Goal: Information Seeking & Learning: Understand process/instructions

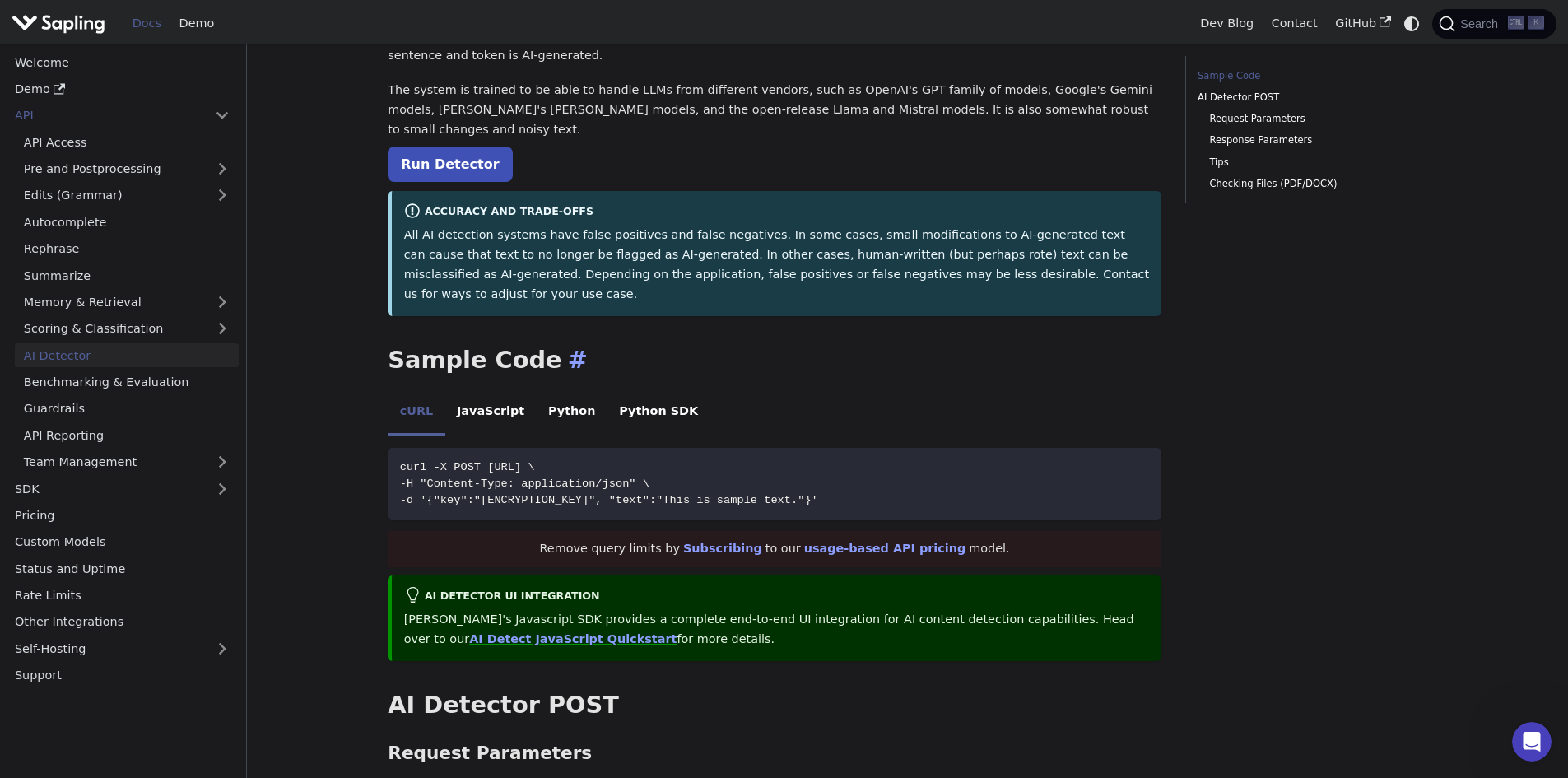
scroll to position [165, 0]
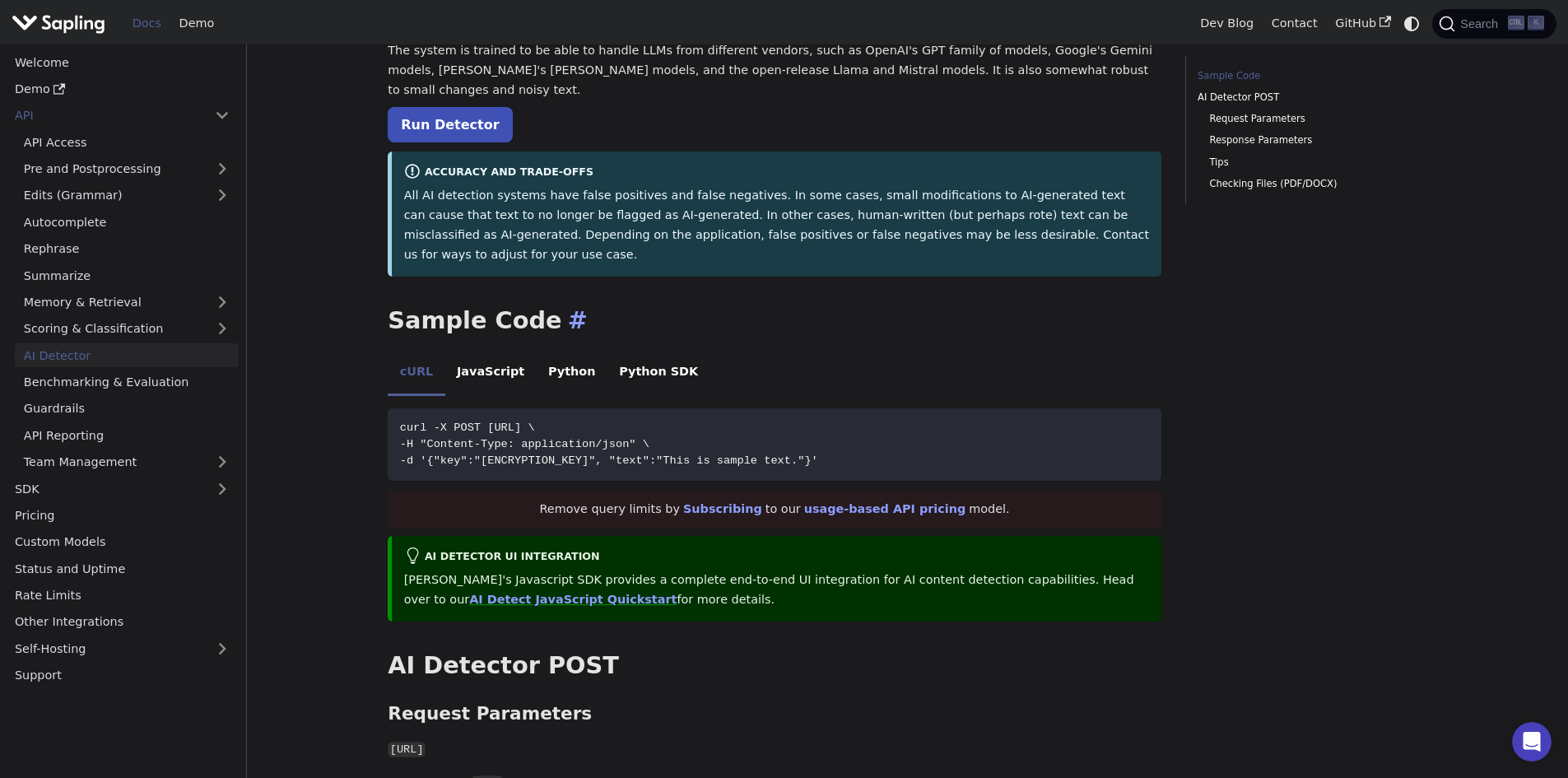
click at [480, 306] on h2 "Sample Code ​" at bounding box center [774, 321] width 773 height 29
click at [438, 306] on h2 "Sample Code ​" at bounding box center [774, 321] width 773 height 29
click at [520, 430] on code "curl -X POST [URL] \ -H "Content-Type: application/json" \ -d '{"key":"[ENCRYPT…" at bounding box center [774, 444] width 773 height 72
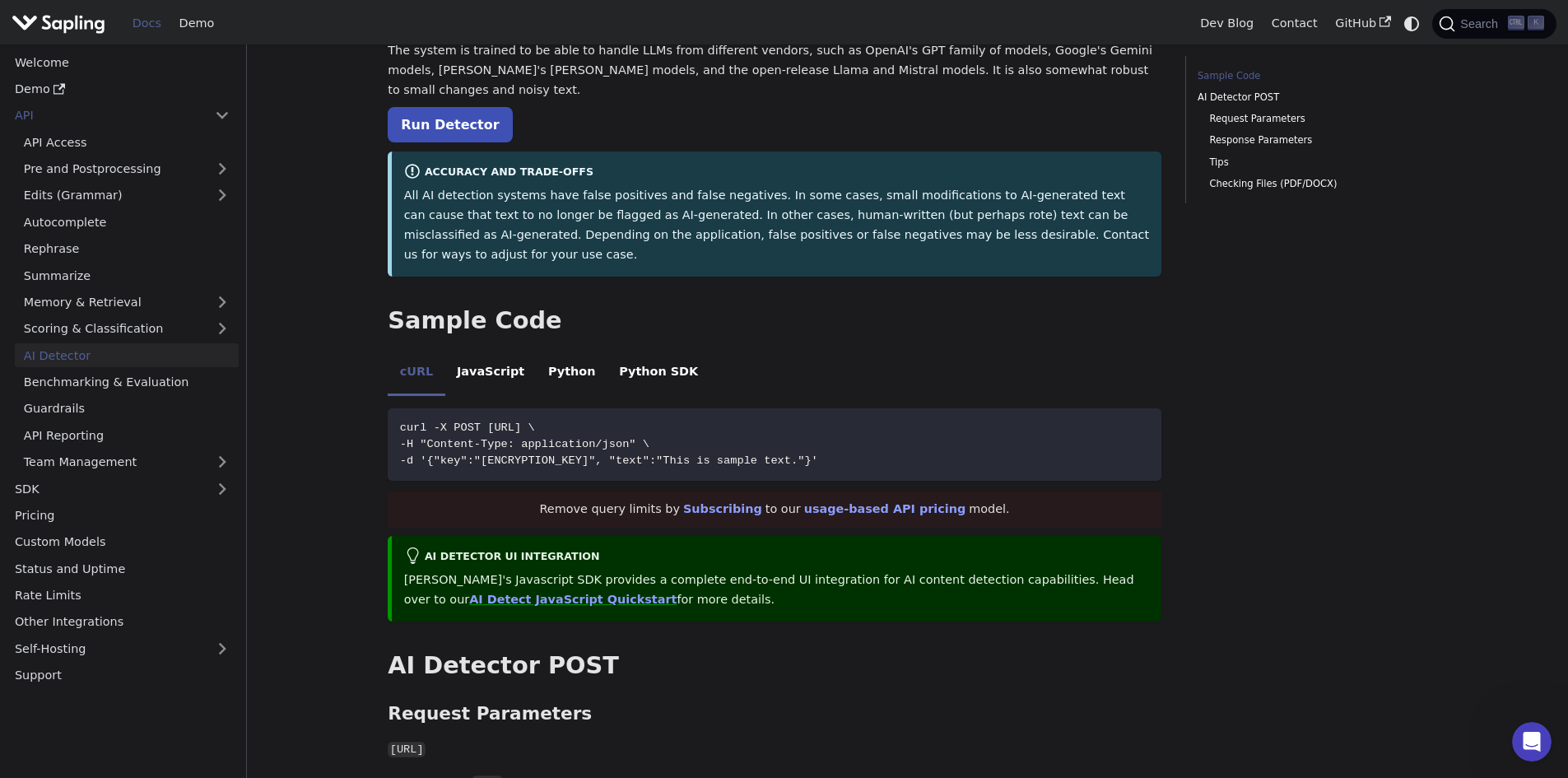
click at [608, 491] on div "Remove query limits by Subscribing to our usage-based API pricing model." at bounding box center [774, 510] width 773 height 37
click at [609, 491] on div "Remove query limits by Subscribing to our usage-based API pricing model." at bounding box center [774, 510] width 773 height 37
click at [587, 491] on div "Remove query limits by Subscribing to our usage-based API pricing model." at bounding box center [774, 510] width 773 height 37
click at [526, 570] on p "[PERSON_NAME]'s Javascript SDK provides a complete end-to-end UI integration fo…" at bounding box center [777, 589] width 746 height 39
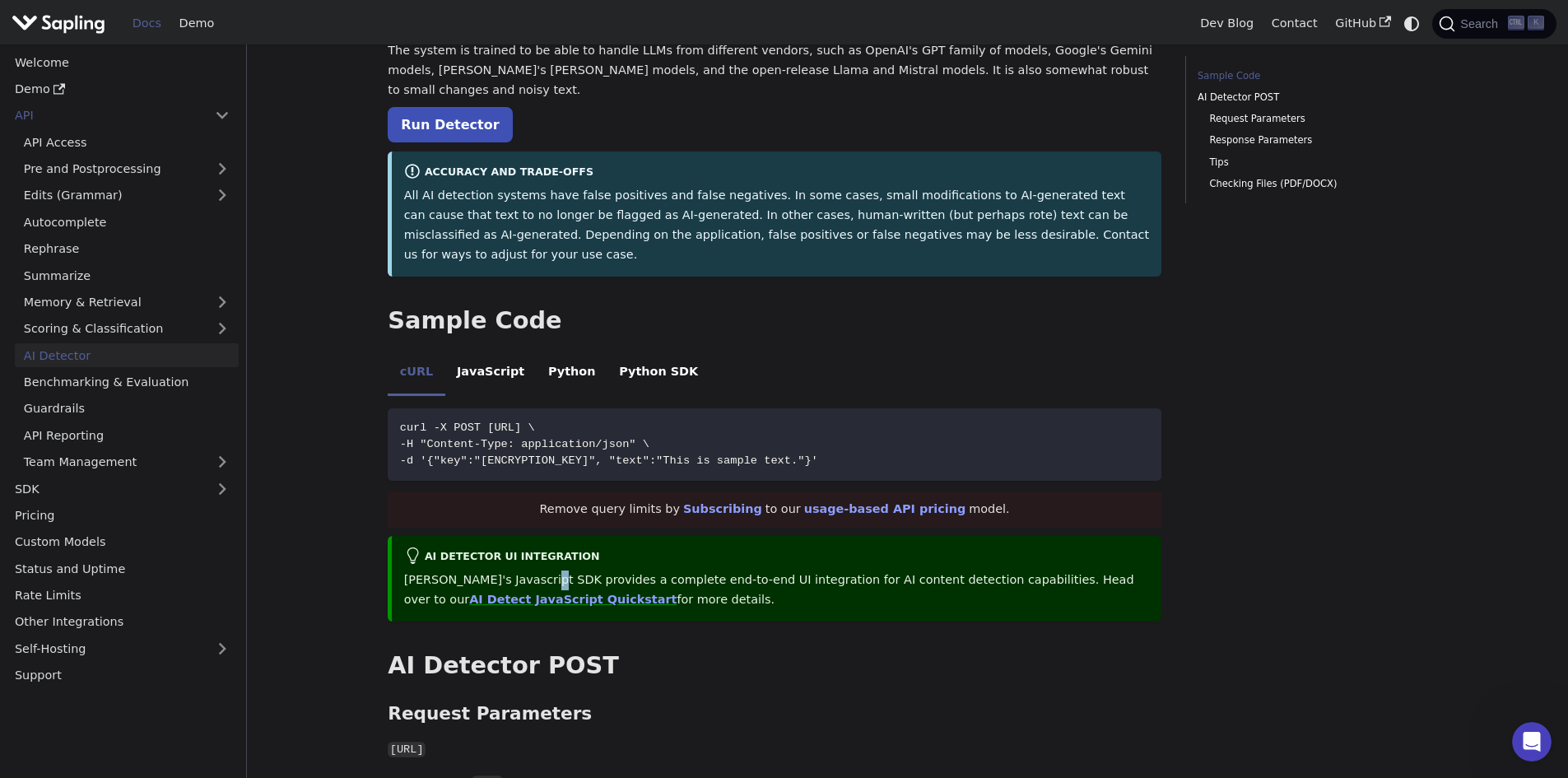
click at [526, 570] on p "[PERSON_NAME]'s Javascript SDK provides a complete end-to-end UI integration fo…" at bounding box center [777, 589] width 746 height 39
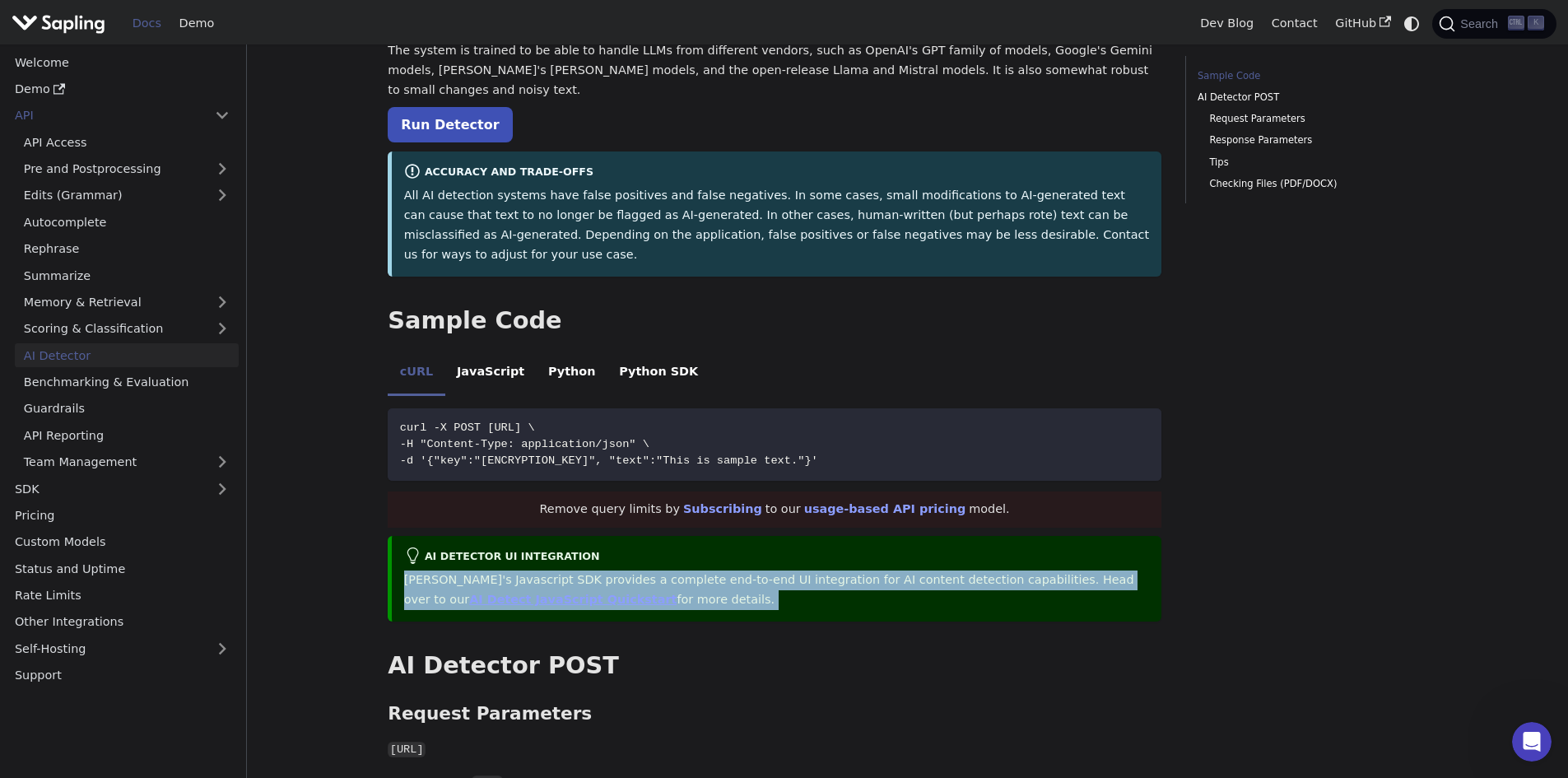
click at [526, 570] on p "[PERSON_NAME]'s Javascript SDK provides a complete end-to-end UI integration fo…" at bounding box center [777, 589] width 746 height 39
click at [748, 570] on p "[PERSON_NAME]'s Javascript SDK provides a complete end-to-end UI integration fo…" at bounding box center [777, 589] width 746 height 39
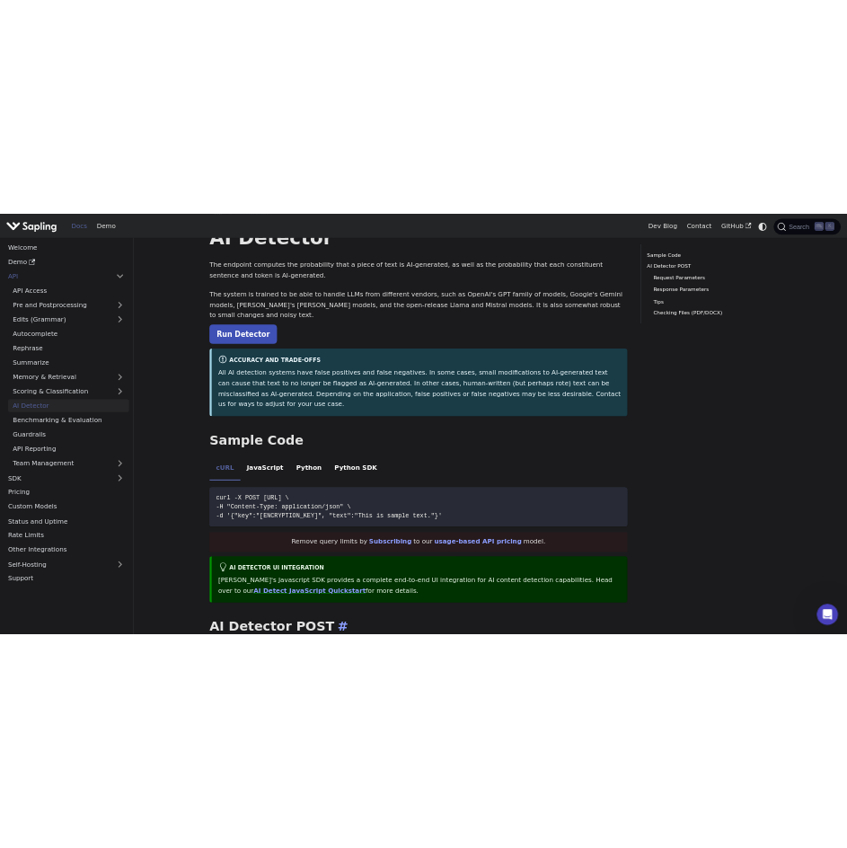
scroll to position [0, 0]
